Goal: Transaction & Acquisition: Purchase product/service

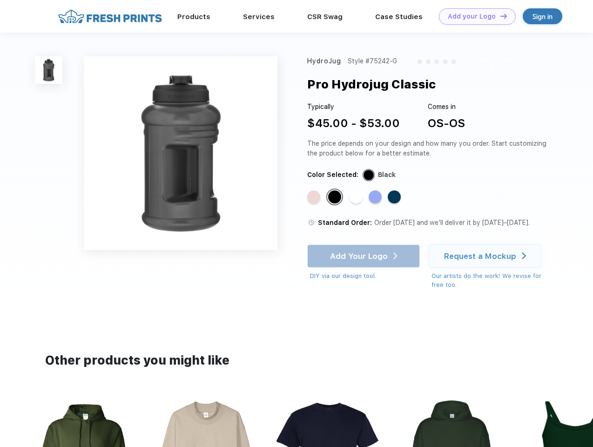
click at [474, 16] on link "Add your Logo Design Tool" at bounding box center [477, 16] width 77 height 16
click at [0, 0] on div "Design Tool" at bounding box center [0, 0] width 0 height 0
click at [500, 16] on link "Add your Logo Design Tool" at bounding box center [477, 16] width 77 height 16
click at [49, 70] on img at bounding box center [48, 69] width 27 height 27
click at [315, 197] on div "Standard Color" at bounding box center [313, 196] width 13 height 13
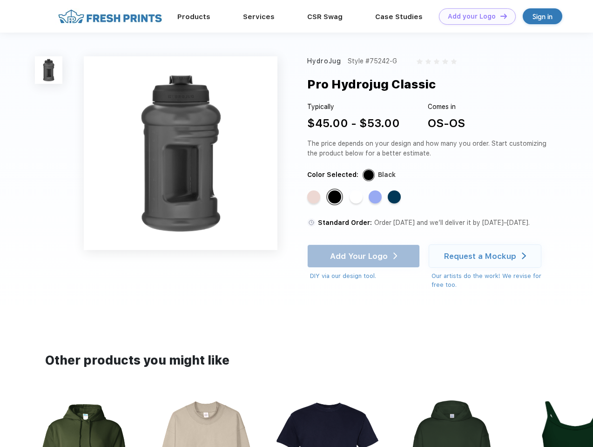
click at [336, 197] on div "Standard Color" at bounding box center [334, 196] width 13 height 13
click at [357, 197] on div "Standard Color" at bounding box center [356, 196] width 13 height 13
click at [376, 197] on div "Standard Color" at bounding box center [375, 196] width 13 height 13
click at [395, 197] on div "Standard Color" at bounding box center [394, 196] width 13 height 13
click at [365, 256] on div "Add Your Logo DIY via our design tool. Ah shoot! This product isn't up in our d…" at bounding box center [363, 262] width 113 height 36
